Goal: Task Accomplishment & Management: Complete application form

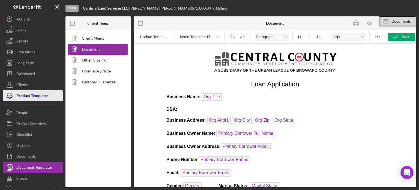
scroll to position [289, 0]
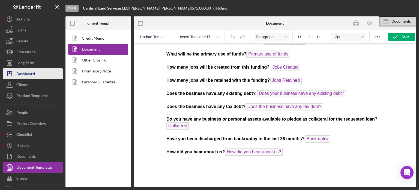
click at [27, 70] on div "Dashboard" at bounding box center [25, 74] width 19 height 12
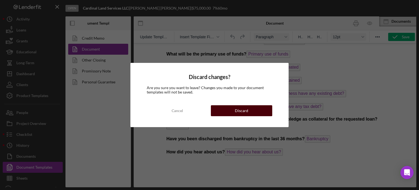
click at [242, 111] on div "Discard" at bounding box center [241, 110] width 13 height 11
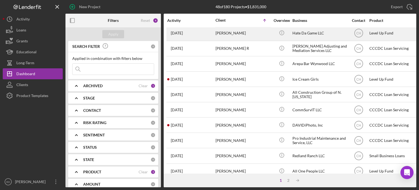
scroll to position [243, 0]
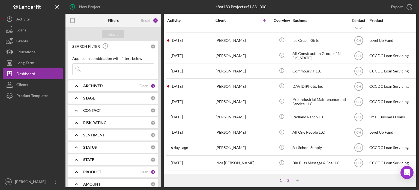
click at [288, 178] on div "2" at bounding box center [288, 180] width 8 height 4
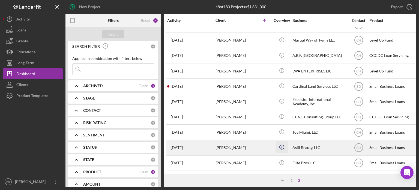
scroll to position [213, 0]
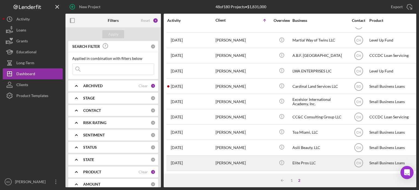
click at [268, 159] on div "Tony Williamson" at bounding box center [242, 162] width 55 height 14
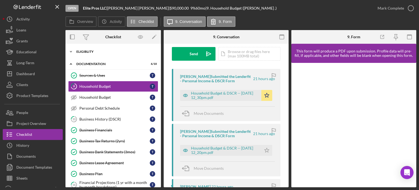
click at [94, 51] on div "Eligiblity" at bounding box center [115, 51] width 78 height 3
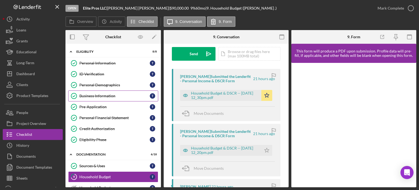
click at [100, 98] on link "Business Information Business Information T" at bounding box center [113, 95] width 90 height 11
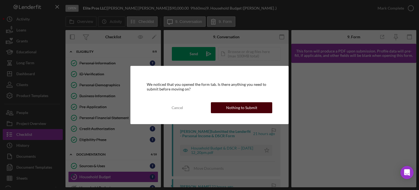
click at [244, 106] on div "Nothing to Submit" at bounding box center [241, 107] width 31 height 11
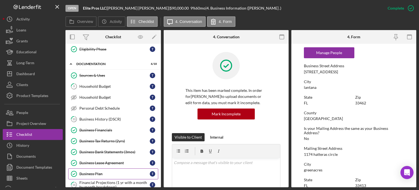
scroll to position [109, 0]
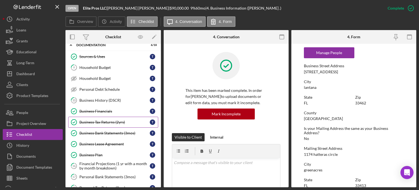
click at [98, 120] on div "Business Tax Returns (2yrs)" at bounding box center [114, 122] width 70 height 4
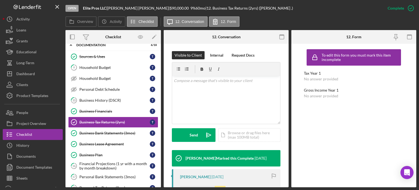
scroll to position [136, 0]
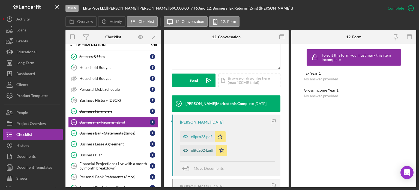
click at [183, 147] on icon "button" at bounding box center [185, 150] width 11 height 11
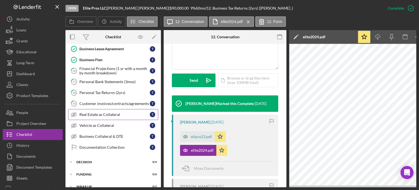
scroll to position [210, 0]
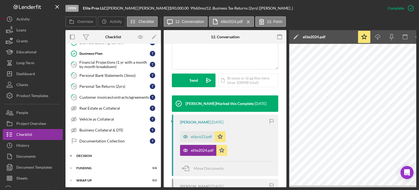
click at [90, 154] on div "Decision" at bounding box center [115, 155] width 78 height 3
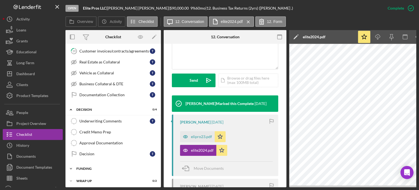
click at [88, 167] on div "Funding" at bounding box center [115, 168] width 78 height 3
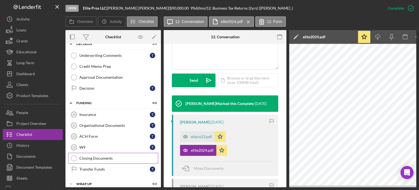
scroll to position [324, 0]
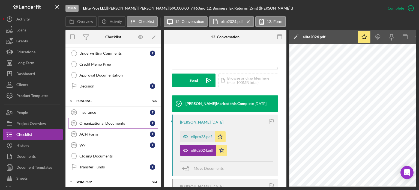
click at [100, 121] on div "Organizational Documents" at bounding box center [114, 123] width 70 height 4
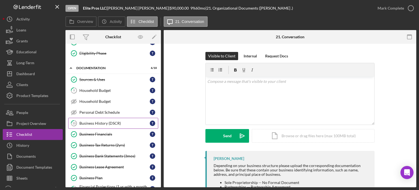
scroll to position [77, 0]
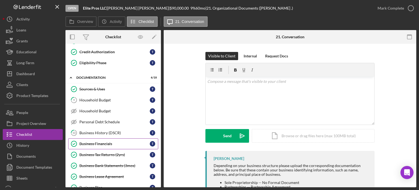
click at [98, 143] on div "Business Financials" at bounding box center [114, 143] width 70 height 4
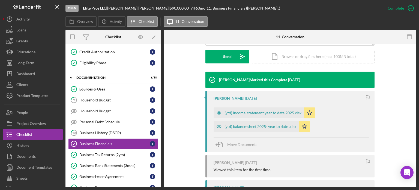
scroll to position [164, 0]
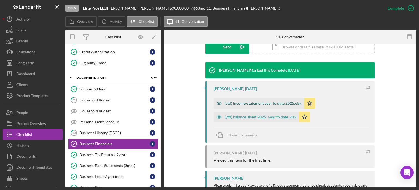
click at [217, 101] on icon "button" at bounding box center [219, 103] width 11 height 11
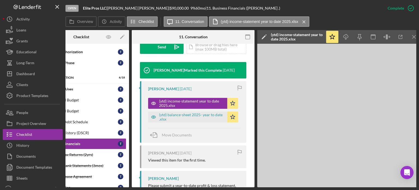
scroll to position [0, 36]
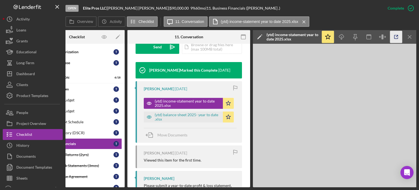
click at [398, 37] on icon "button" at bounding box center [396, 37] width 12 height 12
click at [52, 188] on div "Open Elite Pros LLC | Tony Williamson | $90,000.00 9 % 60 mo | 11. Business Fin…" at bounding box center [209, 95] width 419 height 190
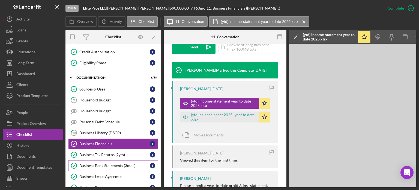
click at [98, 164] on div "Business Bank Statements (3mos)" at bounding box center [114, 165] width 70 height 4
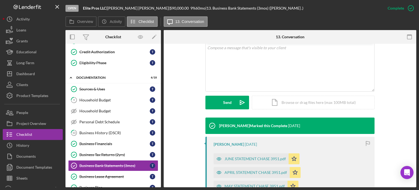
scroll to position [109, 0]
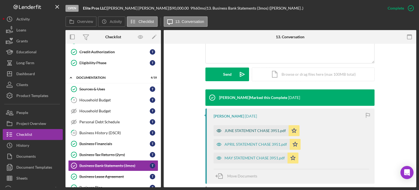
click at [219, 130] on icon "button" at bounding box center [218, 130] width 1 height 1
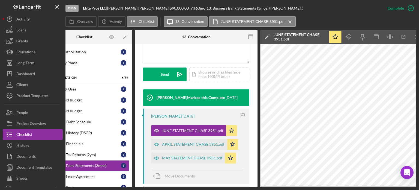
scroll to position [0, 32]
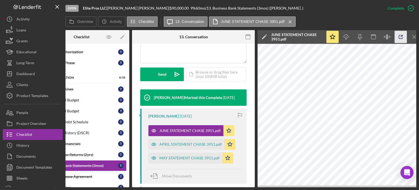
click at [398, 36] on icon "button" at bounding box center [401, 37] width 12 height 12
click at [152, 146] on icon "button" at bounding box center [153, 144] width 11 height 11
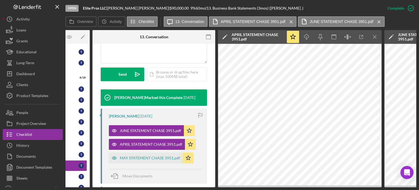
scroll to position [0, 70]
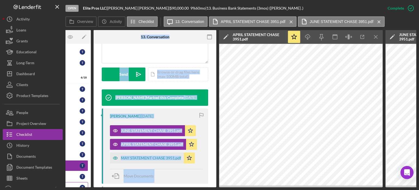
drag, startPoint x: 129, startPoint y: 187, endPoint x: 70, endPoint y: 182, distance: 59.2
click at [70, 182] on div "Open Elite Pros LLC | Tony Williamson | $90,000.00 9 % 60 mo | 13. Business Ban…" at bounding box center [209, 95] width 419 height 190
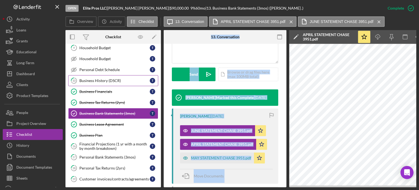
scroll to position [131, 0]
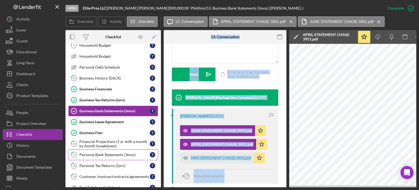
click at [104, 152] on div "Personal Bank Statements (3mos)" at bounding box center [114, 154] width 70 height 4
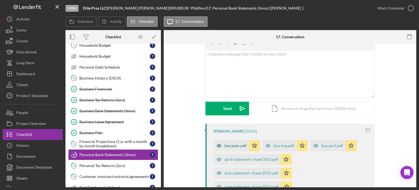
scroll to position [55, 0]
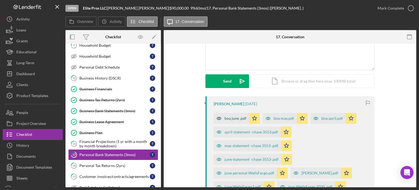
click at [217, 115] on icon "button" at bounding box center [219, 118] width 11 height 11
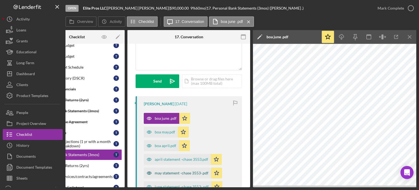
scroll to position [82, 0]
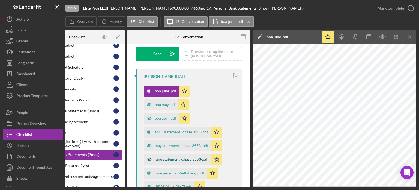
click at [150, 157] on icon "button" at bounding box center [149, 159] width 11 height 11
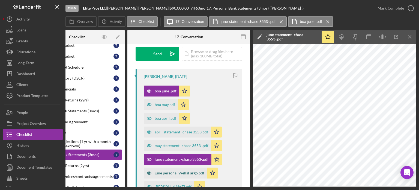
click at [151, 173] on icon "button" at bounding box center [149, 172] width 11 height 11
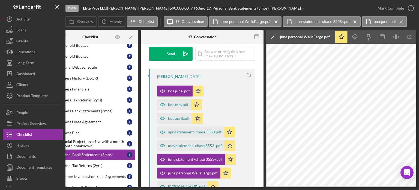
scroll to position [0, 0]
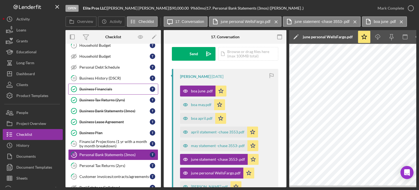
click at [103, 90] on link "Business Financials Business Financials T" at bounding box center [113, 88] width 90 height 11
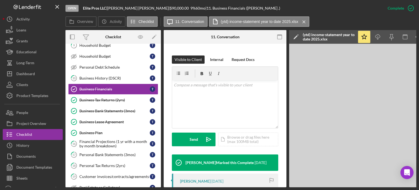
scroll to position [109, 0]
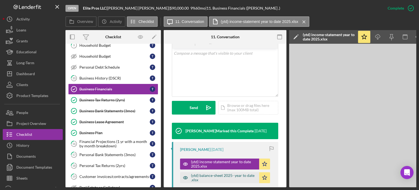
click at [184, 172] on icon "button" at bounding box center [185, 177] width 11 height 11
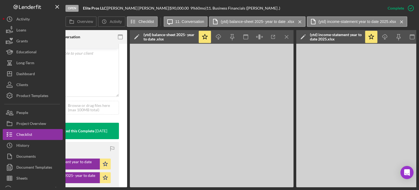
scroll to position [0, 160]
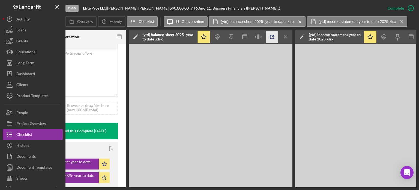
click at [272, 37] on line "button" at bounding box center [273, 36] width 2 height 2
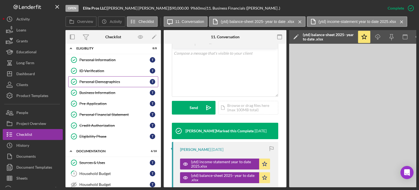
scroll to position [0, 0]
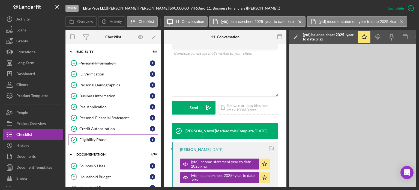
click at [85, 139] on div "Eligibility Phase" at bounding box center [114, 139] width 70 height 4
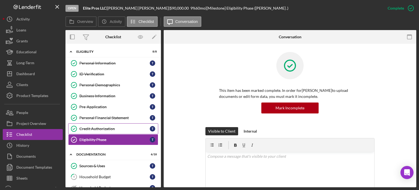
click at [94, 127] on div "Credit Authorization" at bounding box center [114, 128] width 70 height 4
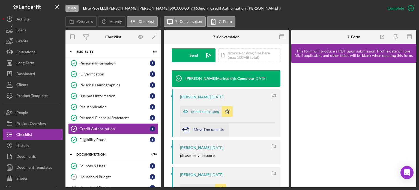
scroll to position [164, 0]
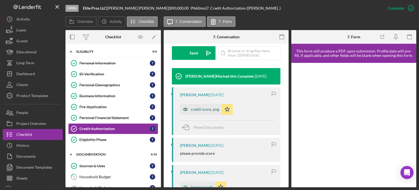
click at [187, 108] on icon "button" at bounding box center [185, 109] width 4 height 3
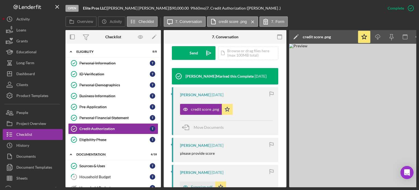
drag, startPoint x: 299, startPoint y: 187, endPoint x: 344, endPoint y: 186, distance: 44.7
click at [344, 187] on div "Open Elite Pros LLC | Tony Williamson | $90,000.00 9 % 60 mo | 7. Credit Author…" at bounding box center [209, 95] width 419 height 190
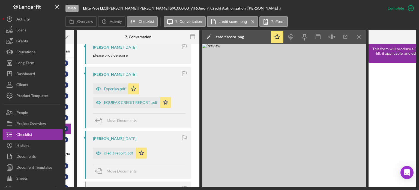
scroll to position [273, 0]
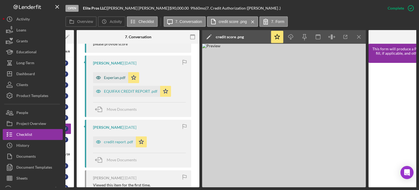
click at [97, 76] on icon "button" at bounding box center [98, 77] width 11 height 11
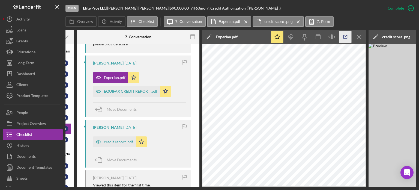
click at [344, 38] on icon "button" at bounding box center [345, 37] width 12 height 12
drag, startPoint x: 141, startPoint y: 187, endPoint x: 87, endPoint y: 188, distance: 53.5
click at [87, 188] on div "Open Elite Pros LLC | Tony Williamson | $90,000.00 9 % 60 mo | 7. Credit Author…" at bounding box center [209, 95] width 419 height 190
click at [87, 187] on div "Open Elite Pros LLC | Tony Williamson | $90,000.00 9 % 60 mo | 7. Credit Author…" at bounding box center [209, 95] width 419 height 190
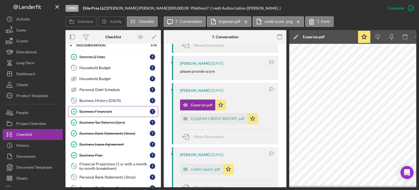
scroll to position [109, 0]
click at [97, 106] on link "Business Financials Business Financials T" at bounding box center [113, 111] width 90 height 11
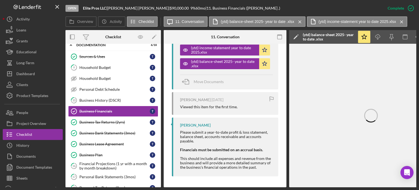
scroll to position [170, 0]
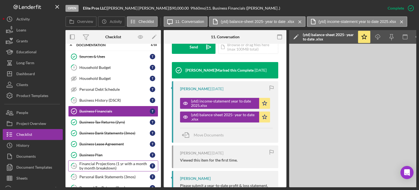
click at [93, 161] on div "Financial Projections (1 yr with a month by month breakdown)" at bounding box center [114, 165] width 70 height 9
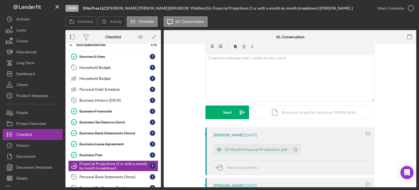
scroll to position [55, 0]
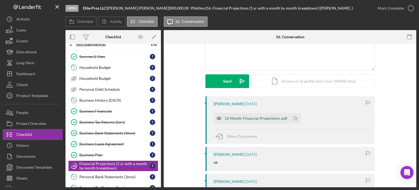
click at [221, 115] on icon "button" at bounding box center [219, 118] width 11 height 11
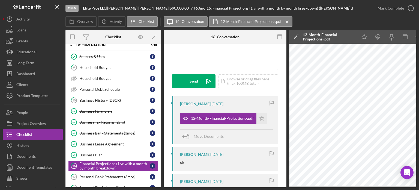
scroll to position [0, 36]
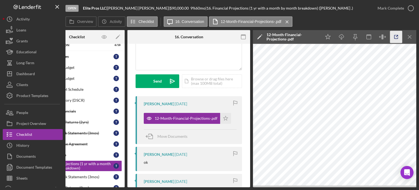
click at [390, 35] on icon "button" at bounding box center [396, 37] width 12 height 12
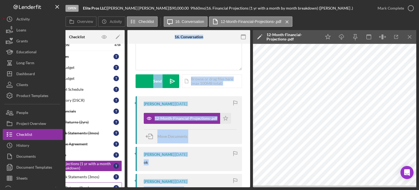
drag, startPoint x: 182, startPoint y: 187, endPoint x: 80, endPoint y: 184, distance: 102.6
click at [82, 183] on div "Open Elite Pros LLC | Tony Williamson | $90,000.00 9 % 60 mo | 16. Financial Pr…" at bounding box center [209, 95] width 419 height 190
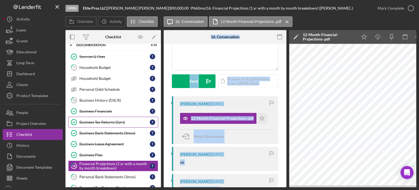
click at [104, 120] on div "Business Tax Returns (2yrs)" at bounding box center [114, 122] width 70 height 4
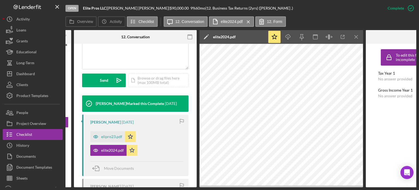
scroll to position [0, 115]
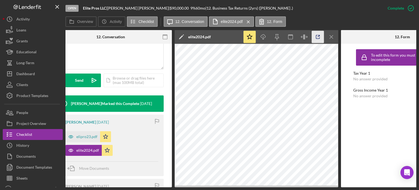
click at [315, 35] on icon "button" at bounding box center [318, 37] width 12 height 12
click at [74, 134] on icon "button" at bounding box center [70, 136] width 11 height 11
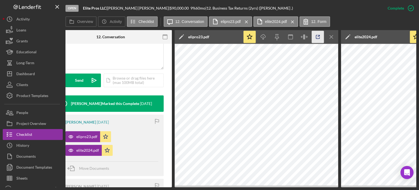
click at [314, 34] on icon "button" at bounding box center [318, 37] width 12 height 12
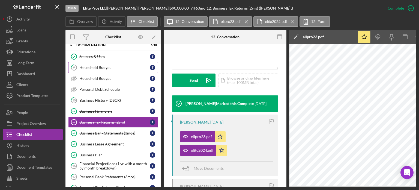
click at [100, 68] on link "9 Household Budget T" at bounding box center [113, 67] width 90 height 11
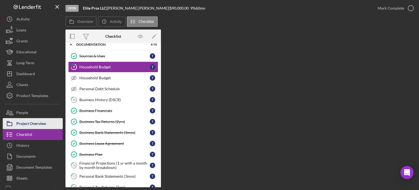
click at [35, 120] on div "Project Overview" at bounding box center [31, 124] width 30 height 12
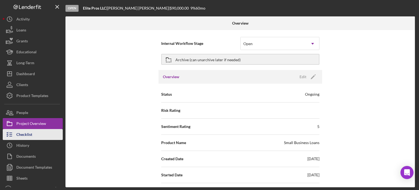
click at [26, 133] on div "Checklist" at bounding box center [24, 135] width 16 height 12
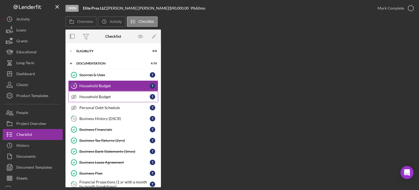
click at [103, 98] on div "Household Budget" at bounding box center [114, 96] width 70 height 4
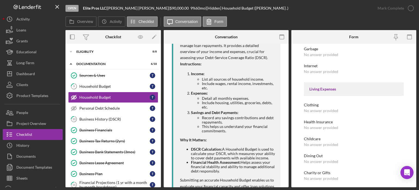
scroll to position [573, 0]
click at [84, 86] on div "Household Budget" at bounding box center [114, 86] width 70 height 4
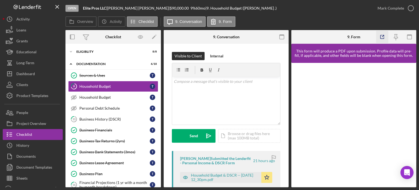
click at [384, 35] on polyline "button" at bounding box center [383, 35] width 1 height 1
click at [96, 93] on link "Household Budget Household Budget T" at bounding box center [113, 97] width 90 height 11
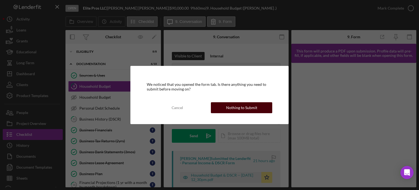
click at [232, 109] on div "Nothing to Submit" at bounding box center [241, 107] width 31 height 11
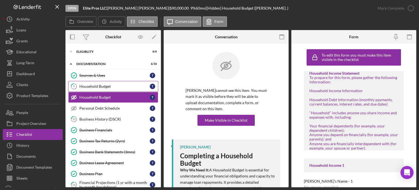
click at [104, 84] on div "Household Budget" at bounding box center [114, 86] width 70 height 4
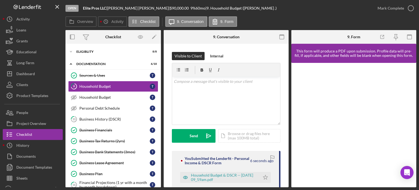
scroll to position [27, 0]
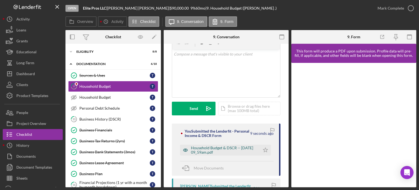
click at [186, 146] on icon "button" at bounding box center [185, 149] width 11 height 11
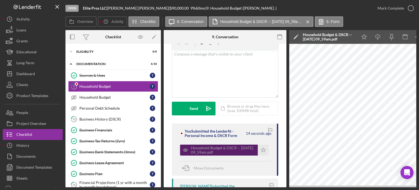
click at [187, 146] on icon "button" at bounding box center [185, 149] width 11 height 11
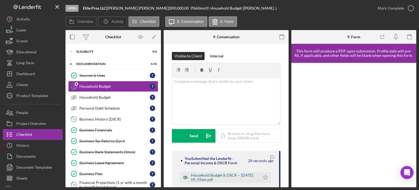
click at [185, 175] on icon "button" at bounding box center [185, 177] width 11 height 11
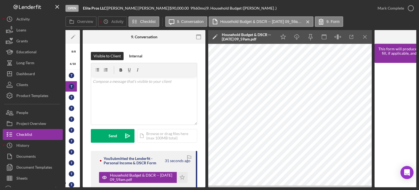
scroll to position [0, 85]
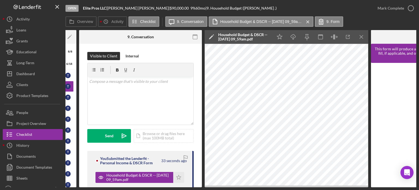
click at [280, 189] on div "Open Elite Pros LLC | Tony Williamson | $90,000.00 9 % 60 mo | 9. Household Bud…" at bounding box center [209, 95] width 419 height 190
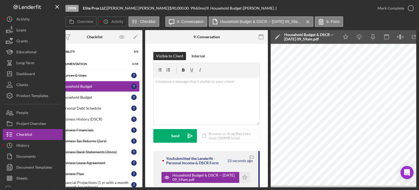
scroll to position [0, 0]
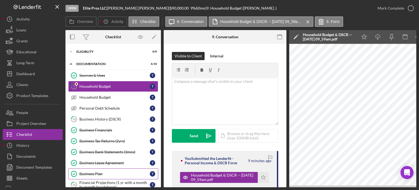
click at [97, 168] on link "Business Plan Business Plan T" at bounding box center [113, 173] width 90 height 11
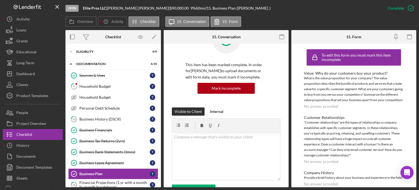
scroll to position [109, 0]
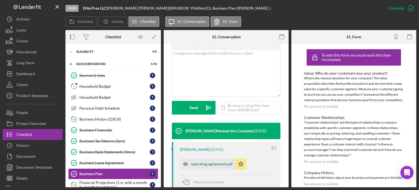
click at [182, 163] on icon "button" at bounding box center [185, 163] width 11 height 11
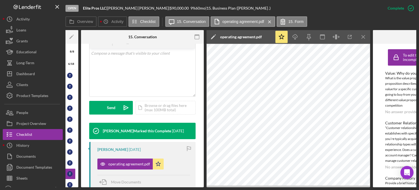
scroll to position [0, 85]
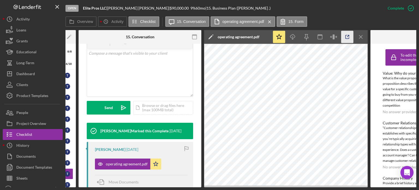
click at [348, 36] on line "button" at bounding box center [348, 36] width 2 height 2
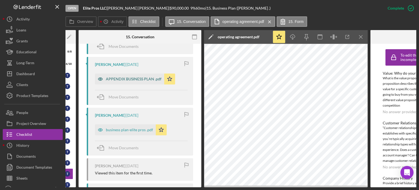
scroll to position [245, 0]
click at [102, 131] on icon "button" at bounding box center [100, 128] width 11 height 11
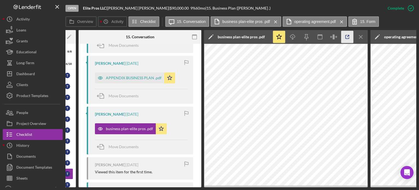
click at [347, 40] on icon "button" at bounding box center [347, 37] width 12 height 12
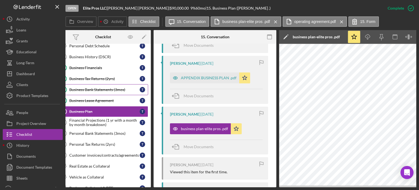
scroll to position [82, 0]
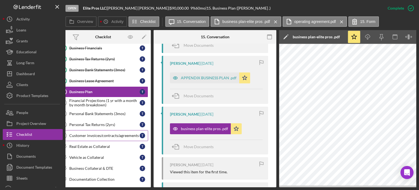
click at [101, 134] on div "Customer invoices/contracts/agreements" at bounding box center [104, 135] width 70 height 4
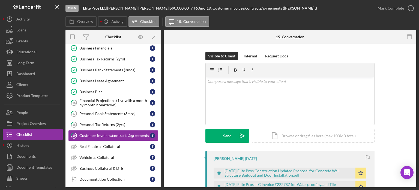
scroll to position [55, 0]
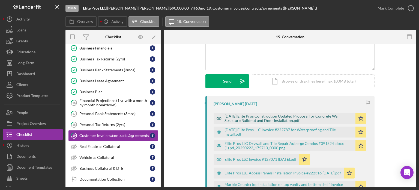
click at [218, 117] on icon "button" at bounding box center [219, 118] width 4 height 3
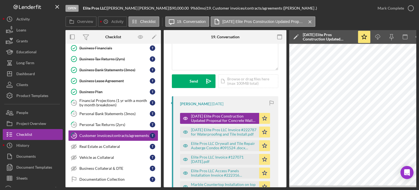
drag, startPoint x: 349, startPoint y: 187, endPoint x: 382, endPoint y: 185, distance: 33.0
click at [100, 126] on div "Open Elite Pros LLC | Tony Williamson | $90,000.00 9 % 60 mo | 19. Customer inv…" at bounding box center [209, 95] width 419 height 190
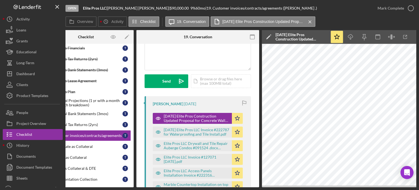
scroll to position [0, 36]
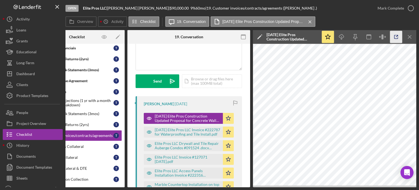
click at [398, 36] on icon "button" at bounding box center [396, 37] width 12 height 12
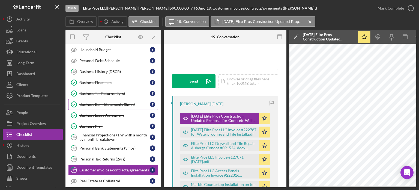
scroll to position [0, 0]
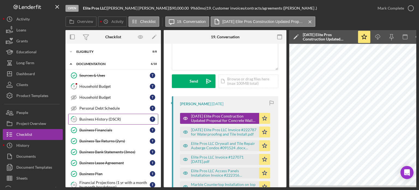
click at [101, 117] on div "Business History (DSCR)" at bounding box center [114, 119] width 70 height 4
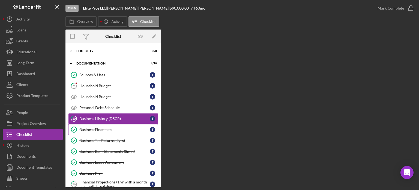
click at [103, 125] on link "Business Financials Business Financials T" at bounding box center [113, 129] width 90 height 11
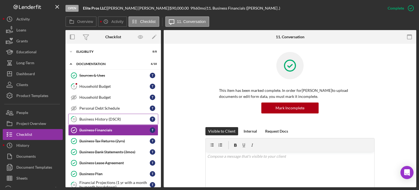
click at [104, 116] on link "10 Business History (DSCR) T" at bounding box center [113, 118] width 90 height 11
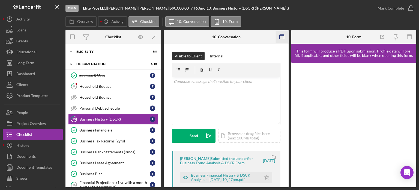
click at [283, 37] on icon "button" at bounding box center [282, 37] width 12 height 12
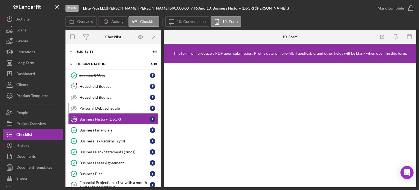
click at [109, 104] on link "Personal Debt Schedule Personal Debt Schedule T" at bounding box center [113, 108] width 90 height 11
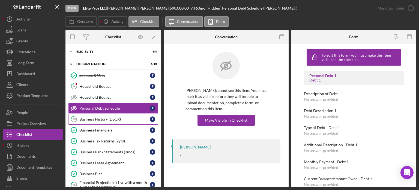
click at [100, 118] on div "Business History (DSCR)" at bounding box center [114, 119] width 70 height 4
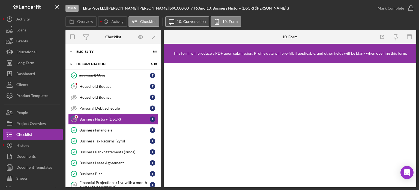
click at [179, 25] on button "Icon/Message 10. Conversation" at bounding box center [187, 21] width 44 height 10
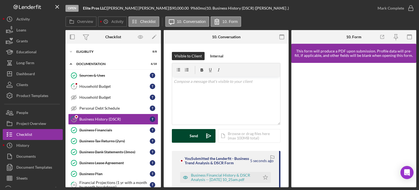
scroll to position [27, 0]
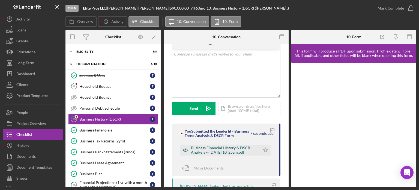
click at [186, 152] on icon "button" at bounding box center [185, 149] width 11 height 11
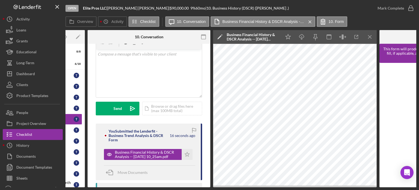
scroll to position [0, 61]
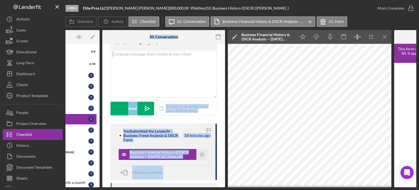
drag, startPoint x: 112, startPoint y: 187, endPoint x: 72, endPoint y: 186, distance: 40.6
click at [72, 186] on div "Open Elite Pros LLC | Tony Williamson | $90,000.00 9 % 60 mo | 10. Business His…" at bounding box center [209, 95] width 419 height 190
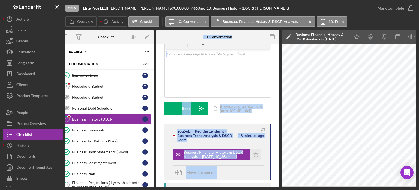
scroll to position [0, 0]
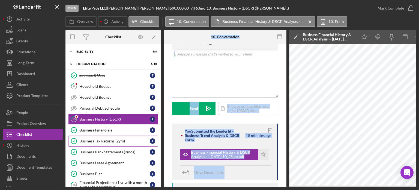
click at [95, 139] on div "Business Tax Returns (2yrs)" at bounding box center [114, 141] width 70 height 4
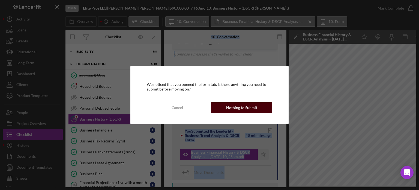
click at [247, 110] on div "Nothing to Submit" at bounding box center [241, 107] width 31 height 11
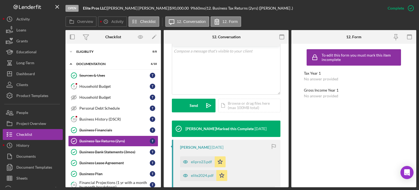
scroll to position [164, 0]
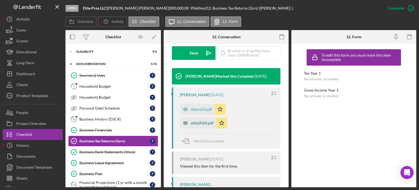
click at [186, 122] on icon "button" at bounding box center [185, 122] width 11 height 11
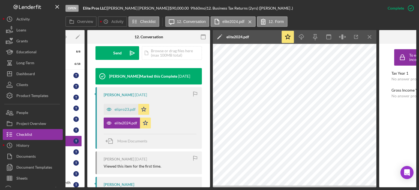
scroll to position [0, 0]
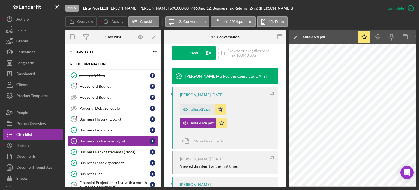
click at [73, 61] on icon "Icon/Expander" at bounding box center [70, 63] width 11 height 11
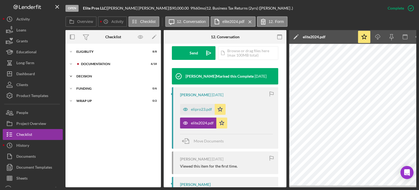
click at [87, 74] on div "Icon/Expander Decision 0 / 4" at bounding box center [112, 76] width 95 height 11
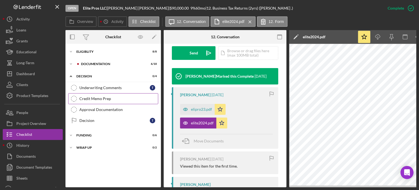
click at [100, 98] on div "Credit Memo Prep" at bounding box center [118, 98] width 79 height 4
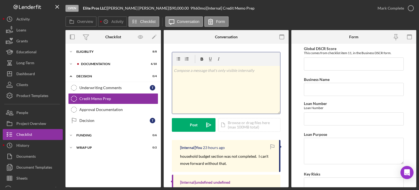
click at [212, 83] on div "v Color teal Color pink Remove color Add row above Add row below Add column bef…" at bounding box center [226, 90] width 108 height 48
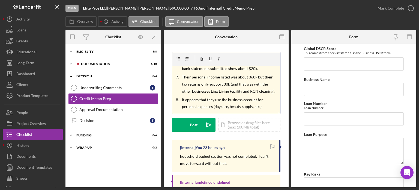
scroll to position [84, 0]
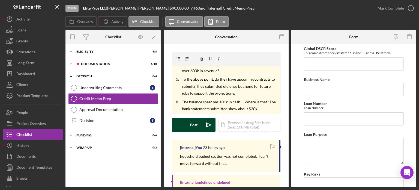
click at [191, 119] on div "Post" at bounding box center [194, 125] width 8 height 14
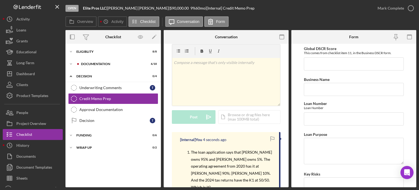
scroll to position [0, 0]
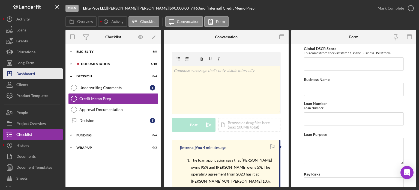
click at [34, 75] on div "Dashboard" at bounding box center [25, 74] width 19 height 12
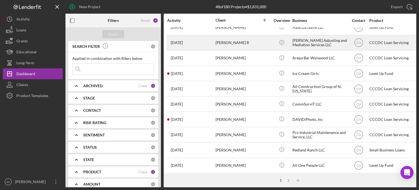
scroll to position [243, 0]
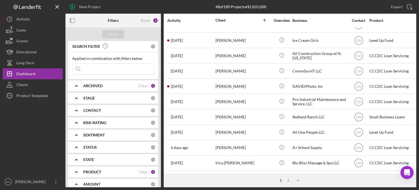
click at [289, 177] on div "1 2 Icon/Table Sort Arrow" at bounding box center [290, 180] width 253 height 14
click at [289, 178] on div "2" at bounding box center [288, 180] width 8 height 4
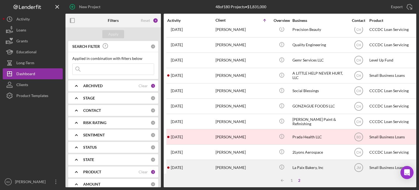
scroll to position [0, 0]
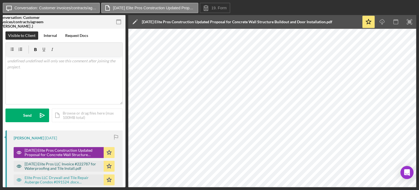
scroll to position [27, 0]
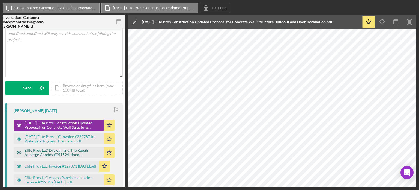
click at [23, 151] on icon "button" at bounding box center [19, 152] width 11 height 11
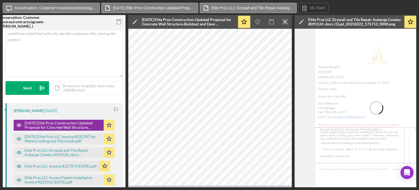
scroll to position [55, 0]
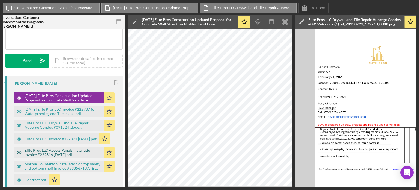
click at [22, 150] on icon "button" at bounding box center [19, 152] width 11 height 11
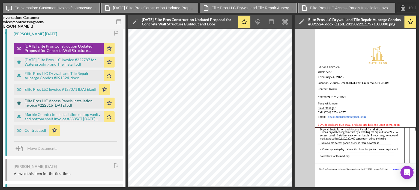
scroll to position [109, 0]
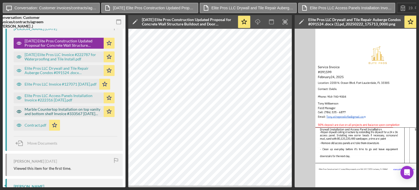
click at [23, 111] on icon "button" at bounding box center [19, 111] width 11 height 11
click at [25, 115] on div "Marble Countertop Installation on top vanity and bottom shelf Invoice #333567 a…" at bounding box center [63, 111] width 76 height 9
click at [19, 109] on icon "button" at bounding box center [19, 111] width 11 height 11
click at [286, 20] on icon "button" at bounding box center [285, 22] width 12 height 12
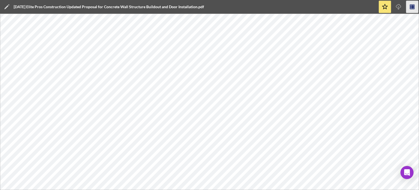
click at [415, 10] on icon "button" at bounding box center [412, 7] width 12 height 12
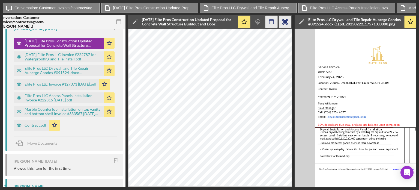
click at [273, 21] on icon "button" at bounding box center [271, 22] width 12 height 12
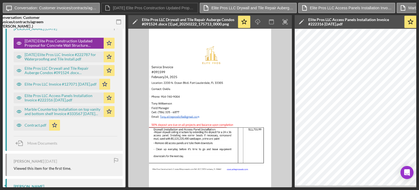
click at [273, 21] on icon "button" at bounding box center [271, 22] width 12 height 12
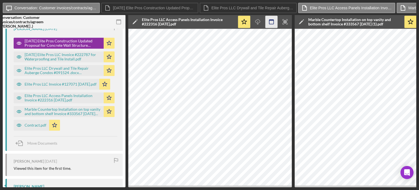
click at [267, 24] on icon "button" at bounding box center [271, 22] width 12 height 12
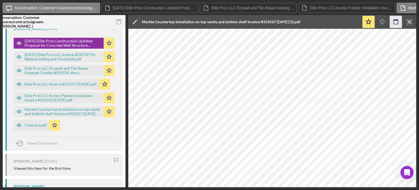
click at [393, 23] on icon "button" at bounding box center [396, 22] width 12 height 12
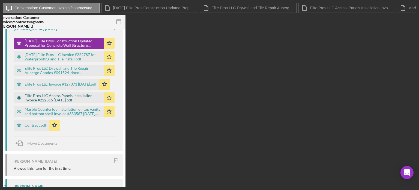
click at [20, 44] on icon "button" at bounding box center [19, 43] width 4 height 3
click at [22, 96] on icon "button" at bounding box center [19, 97] width 11 height 11
click at [17, 108] on icon "button" at bounding box center [19, 111] width 11 height 11
click at [20, 110] on icon "button" at bounding box center [19, 111] width 11 height 11
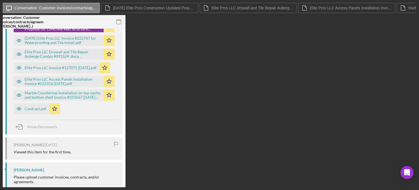
scroll to position [134, 0]
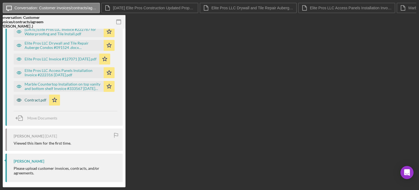
click at [19, 94] on icon "button" at bounding box center [19, 99] width 11 height 11
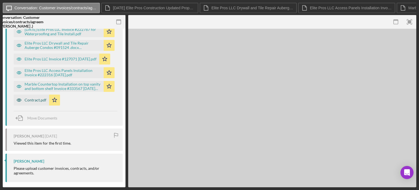
click at [19, 19] on icon "button" at bounding box center [18, 17] width 1 height 1
